Goal: Task Accomplishment & Management: Manage account settings

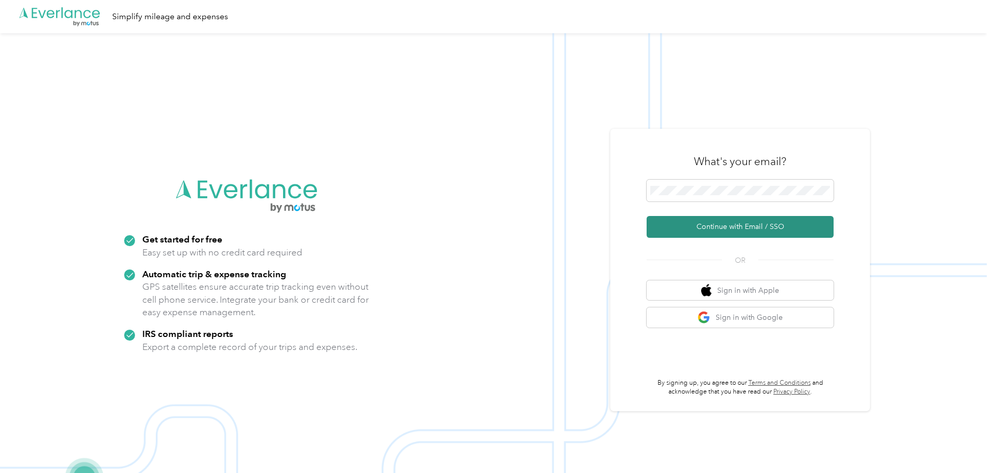
click at [657, 225] on button "Continue with Email / SSO" at bounding box center [740, 227] width 187 height 22
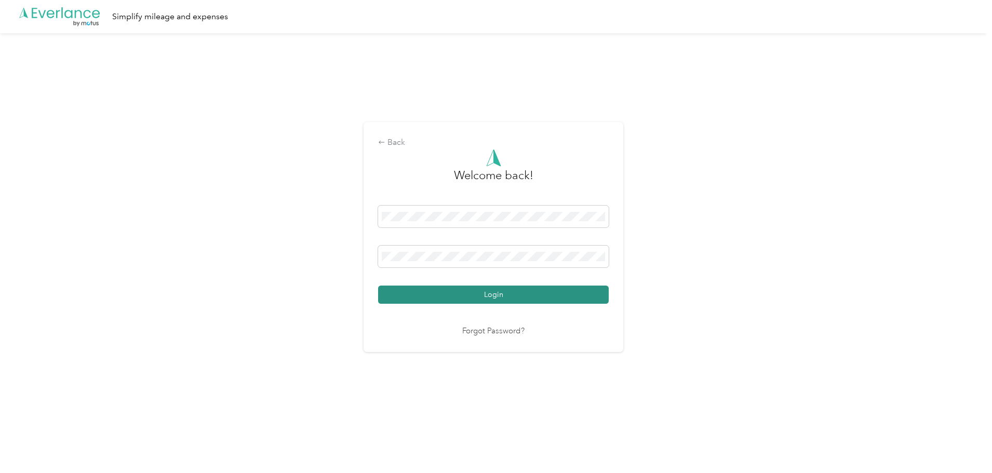
click at [506, 296] on button "Login" at bounding box center [493, 295] width 231 height 18
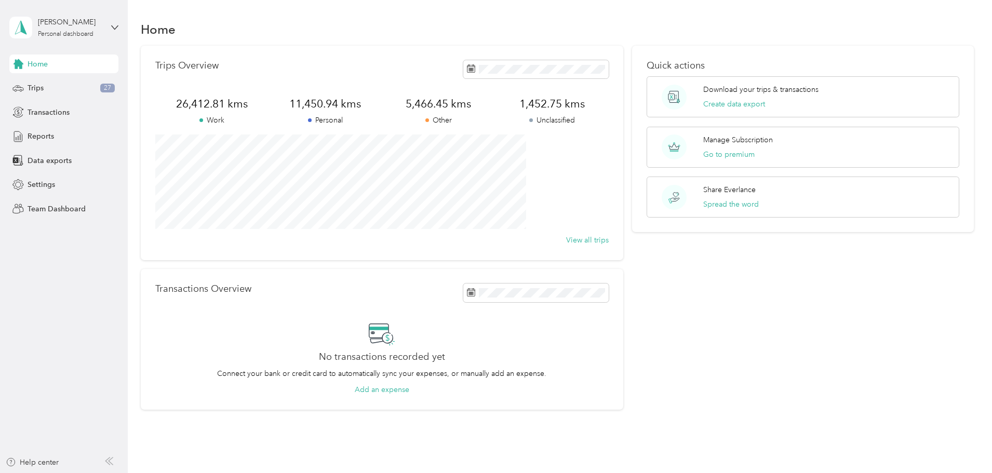
click at [514, 307] on div "Transactions Overview No transactions recorded yet Connect your bank or credit …" at bounding box center [382, 339] width 482 height 141
click at [39, 89] on span "Trips" at bounding box center [36, 88] width 16 height 11
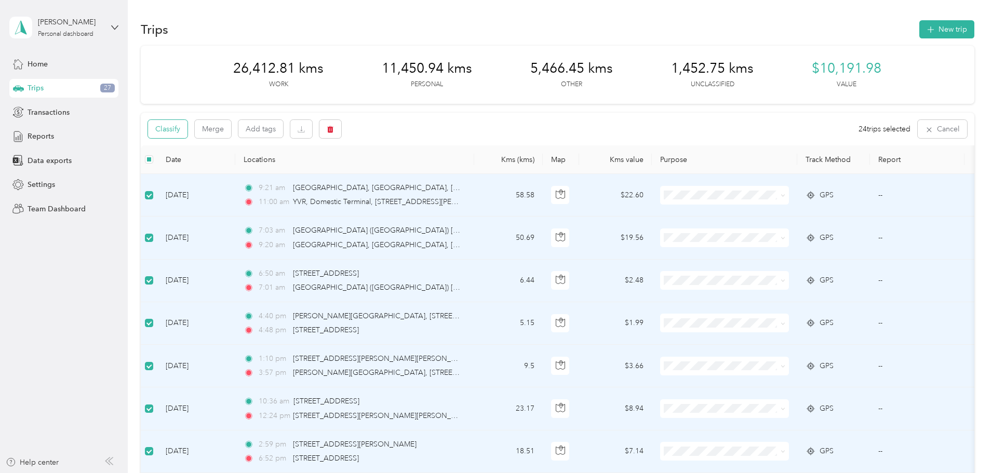
click at [187, 129] on button "Classify" at bounding box center [167, 129] width 39 height 18
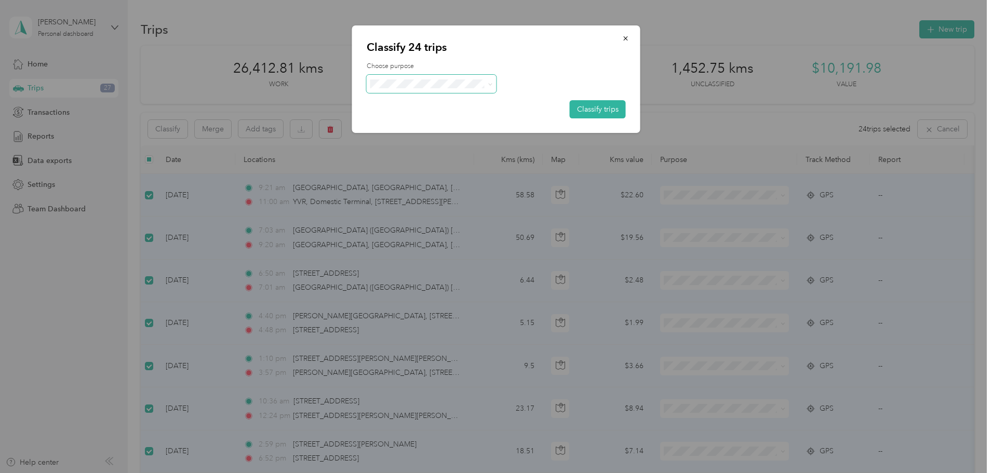
click at [411, 88] on span at bounding box center [432, 84] width 130 height 18
click at [490, 85] on icon at bounding box center [489, 84] width 3 height 2
click at [399, 158] on li "Other" at bounding box center [432, 153] width 130 height 18
click at [602, 105] on button "Classify trips" at bounding box center [598, 109] width 56 height 18
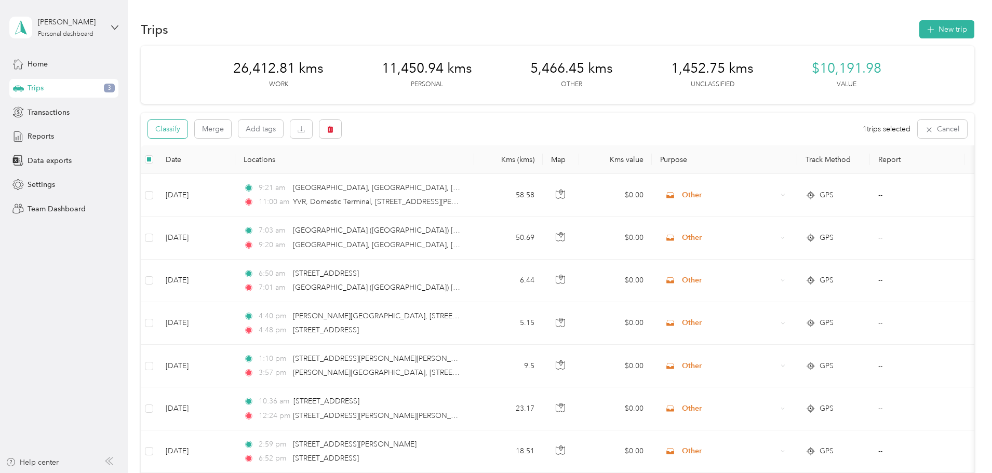
click at [187, 134] on button "Classify" at bounding box center [167, 129] width 39 height 18
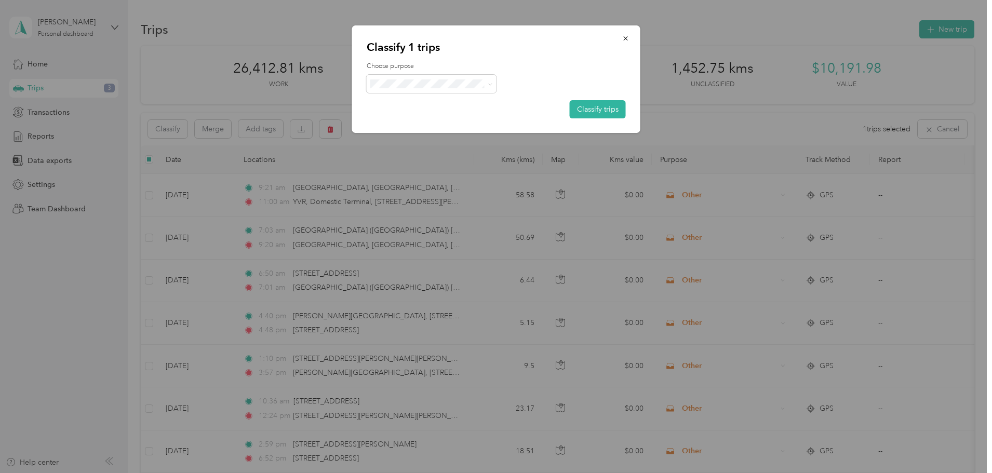
click at [411, 105] on li "Work" at bounding box center [432, 97] width 130 height 18
click at [599, 109] on button "Classify trips" at bounding box center [598, 109] width 56 height 18
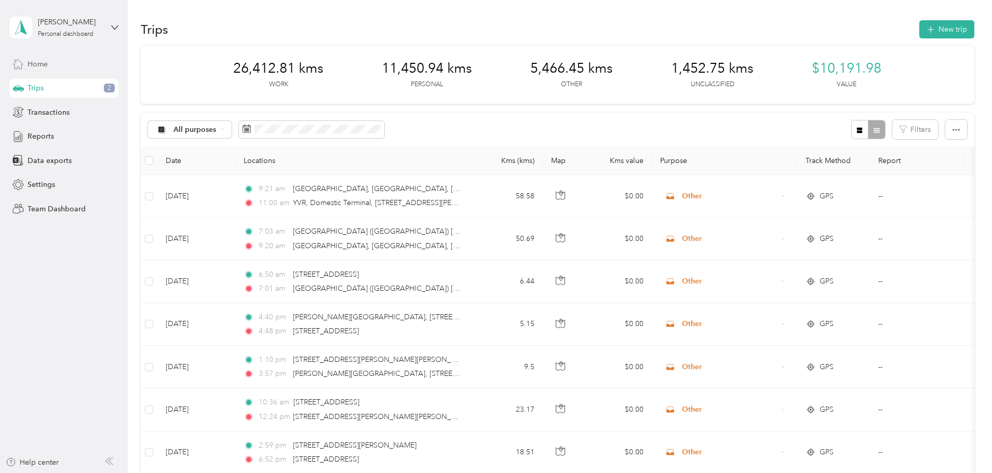
click at [39, 64] on span "Home" at bounding box center [38, 64] width 20 height 11
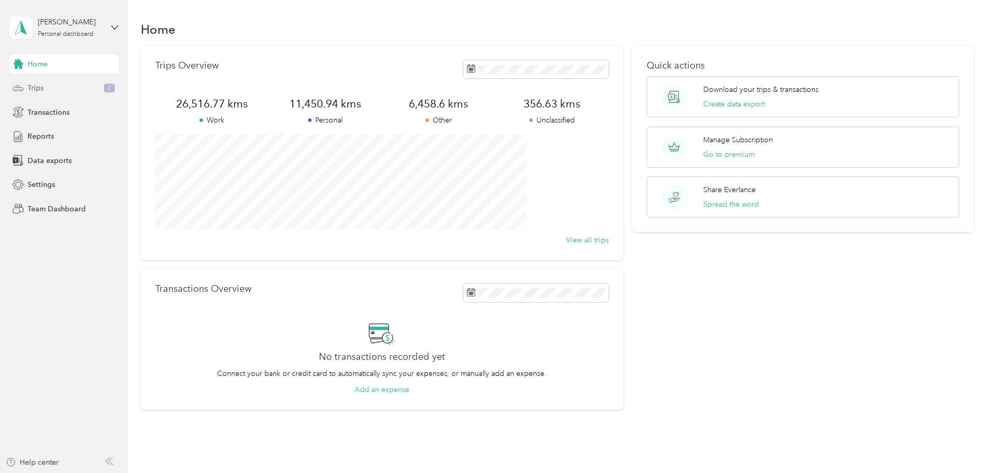
click at [46, 87] on div "Trips 2" at bounding box center [63, 88] width 109 height 19
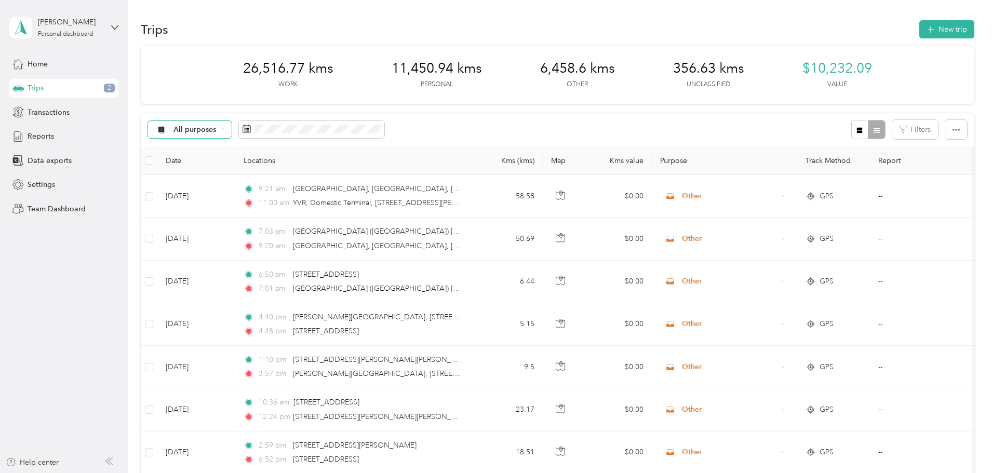
click at [217, 129] on span "All purposes" at bounding box center [194, 129] width 43 height 7
click at [270, 166] on span "Unclassified" at bounding box center [268, 163] width 50 height 11
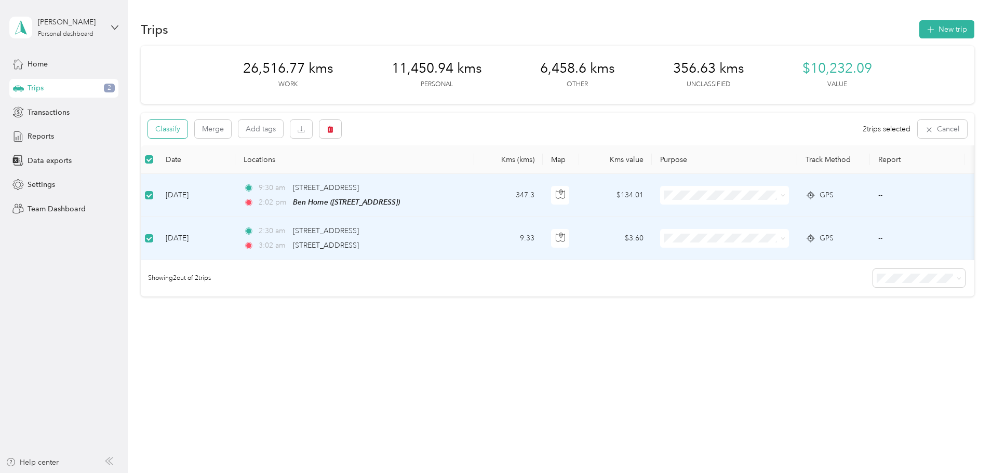
click at [187, 130] on button "Classify" at bounding box center [167, 129] width 39 height 18
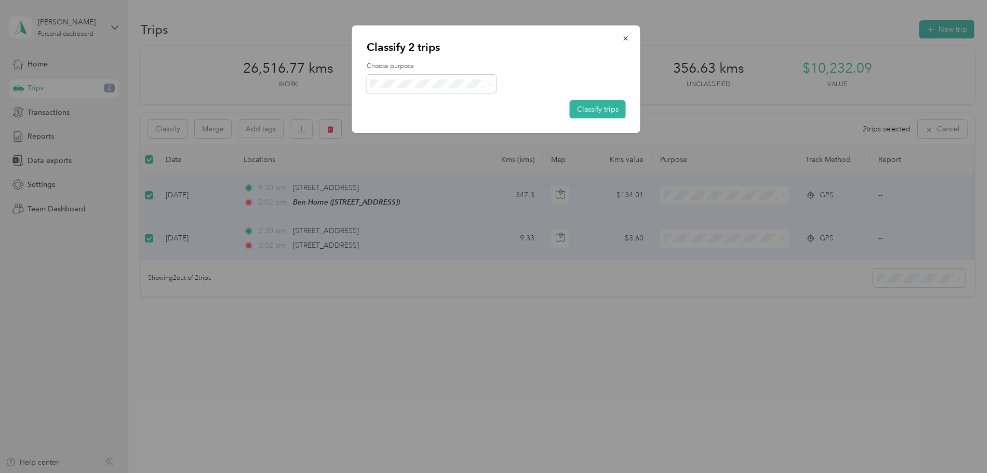
click at [395, 104] on li "Work" at bounding box center [432, 103] width 130 height 18
click at [591, 113] on button "Classify trips" at bounding box center [598, 109] width 56 height 18
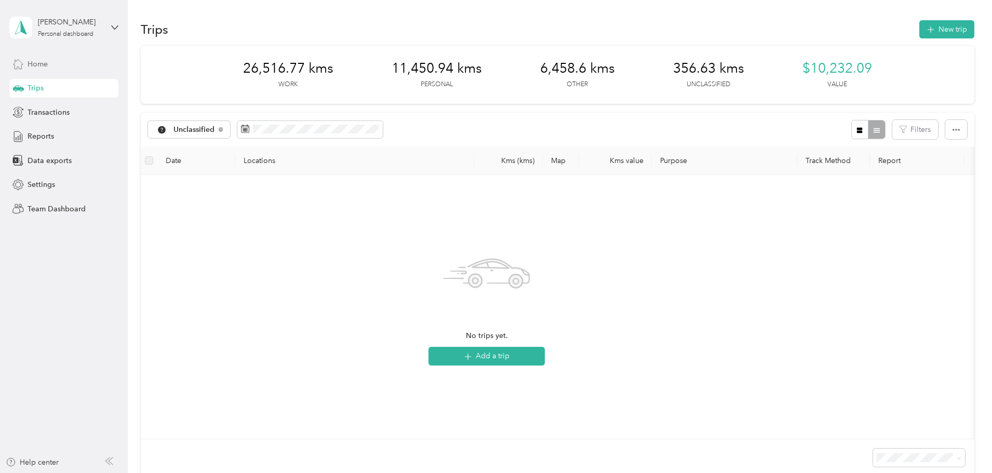
click at [38, 63] on span "Home" at bounding box center [38, 64] width 20 height 11
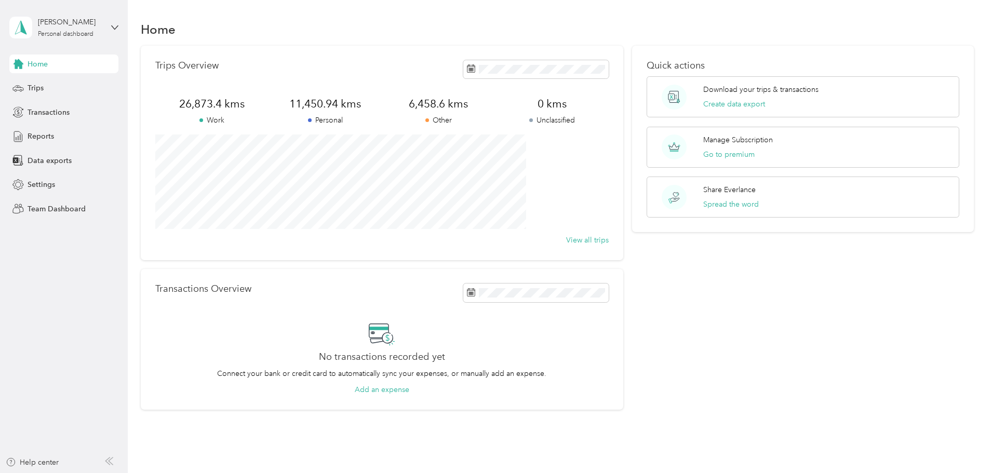
click at [24, 65] on div "Home" at bounding box center [63, 64] width 109 height 19
